Goal: Information Seeking & Learning: Learn about a topic

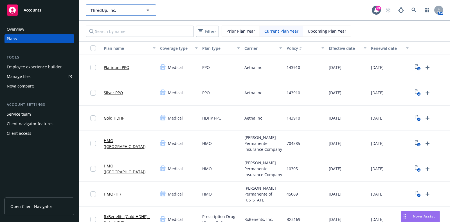
click at [138, 10] on span "ThredUp, Inc." at bounding box center [115, 10] width 49 height 6
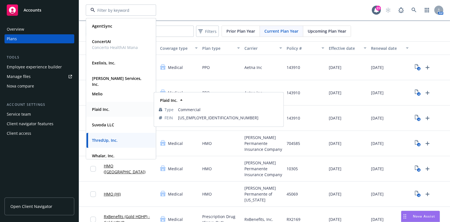
click at [109, 112] on div "Plaid Inc." at bounding box center [100, 109] width 21 height 8
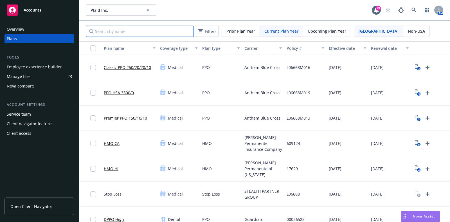
click at [108, 28] on input "Search by name" at bounding box center [140, 31] width 108 height 11
type input "ny"
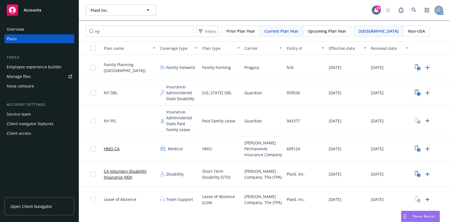
click at [421, 93] on rect "View Plan Documents" at bounding box center [419, 94] width 4 height 4
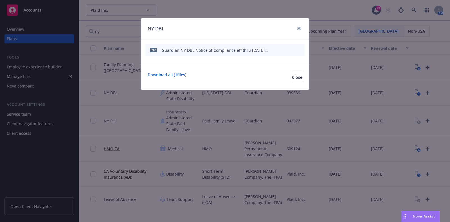
click at [292, 49] on icon "preview file" at bounding box center [290, 50] width 5 height 4
